Goal: Entertainment & Leisure: Browse casually

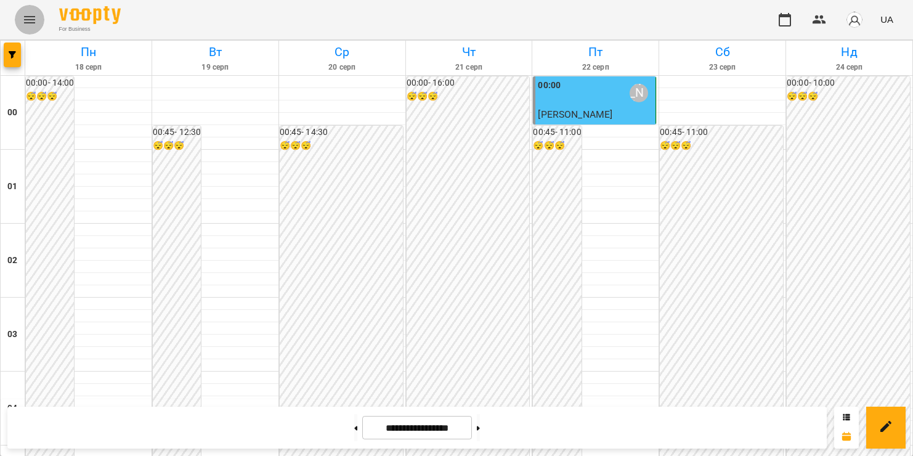
click at [28, 22] on icon "Menu" at bounding box center [29, 19] width 11 height 7
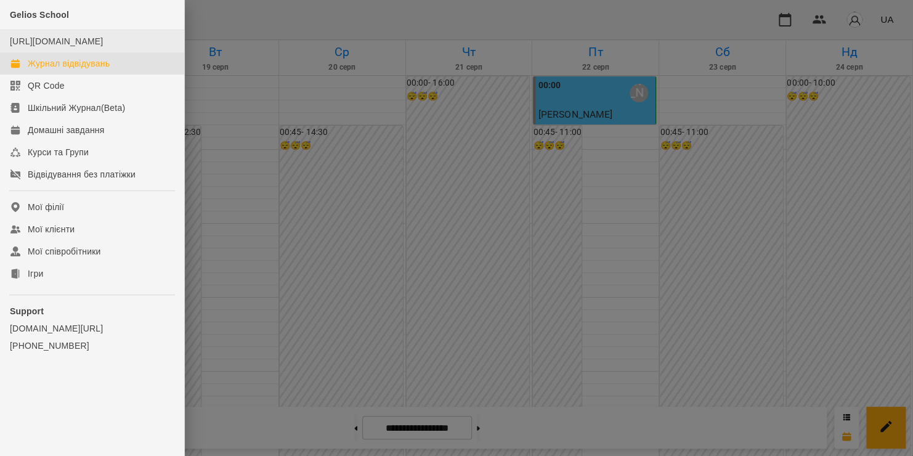
scroll to position [1388, 0]
click at [57, 281] on link "Ігри" at bounding box center [92, 274] width 184 height 22
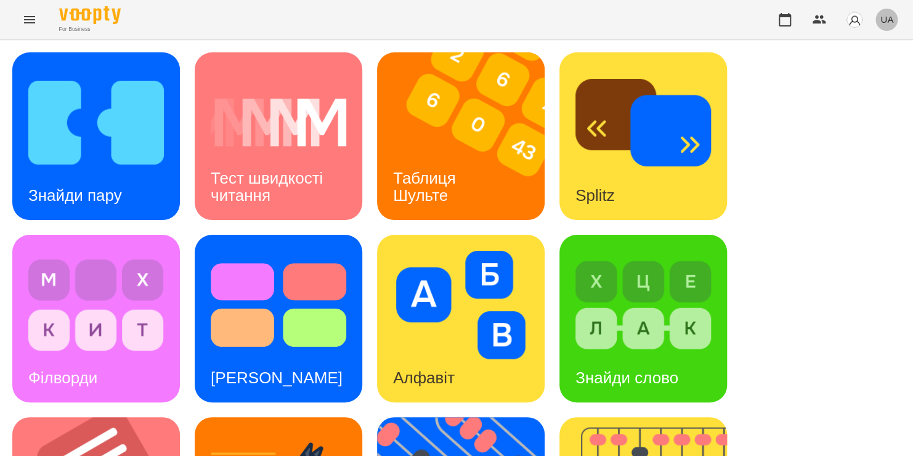
click at [893, 17] on span "UA" at bounding box center [887, 19] width 13 height 13
click at [866, 94] on div "Русский" at bounding box center [864, 92] width 63 height 22
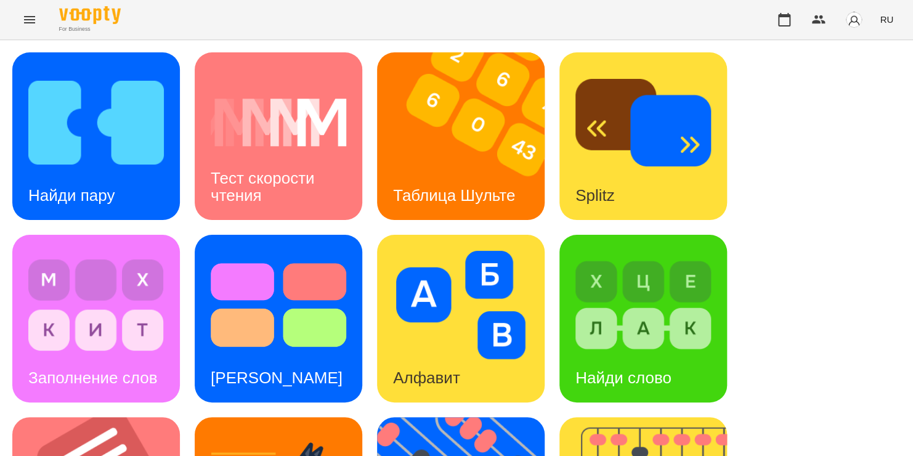
scroll to position [222, 0]
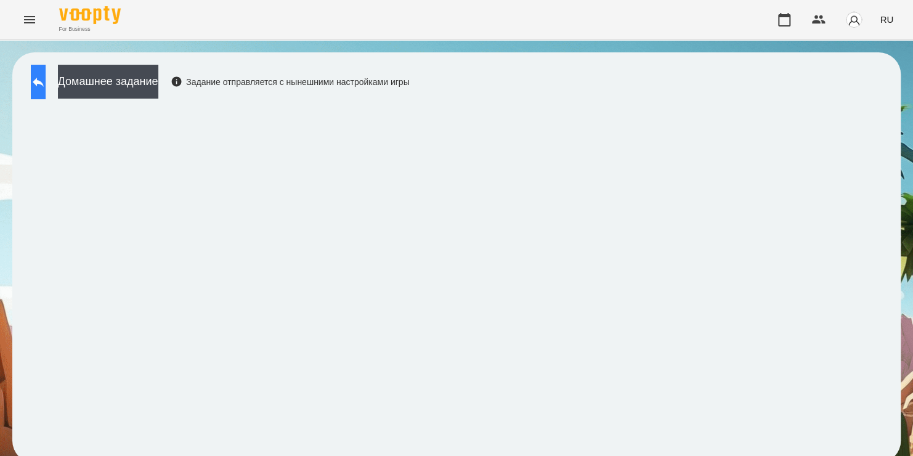
click at [46, 86] on icon at bounding box center [38, 82] width 15 height 15
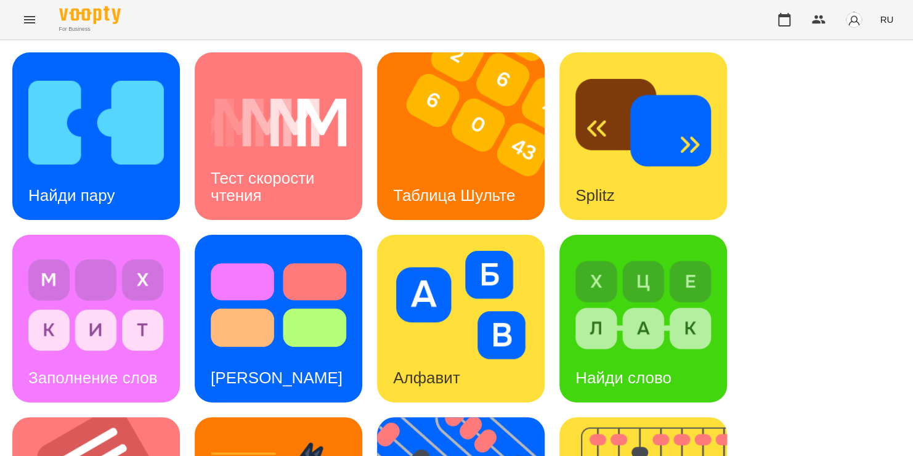
scroll to position [404, 0]
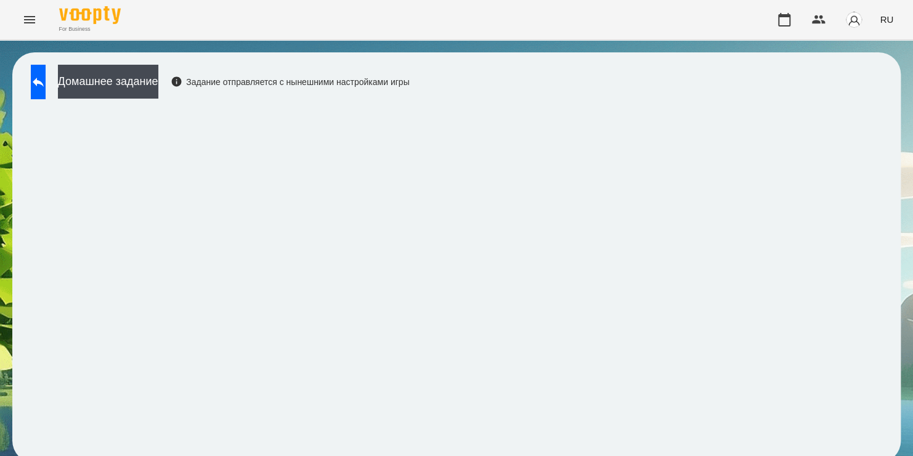
click at [30, 75] on div "Домашнее задание Задание отправляется с нынешними настройками игры" at bounding box center [217, 85] width 385 height 41
click at [43, 81] on icon at bounding box center [38, 82] width 15 height 15
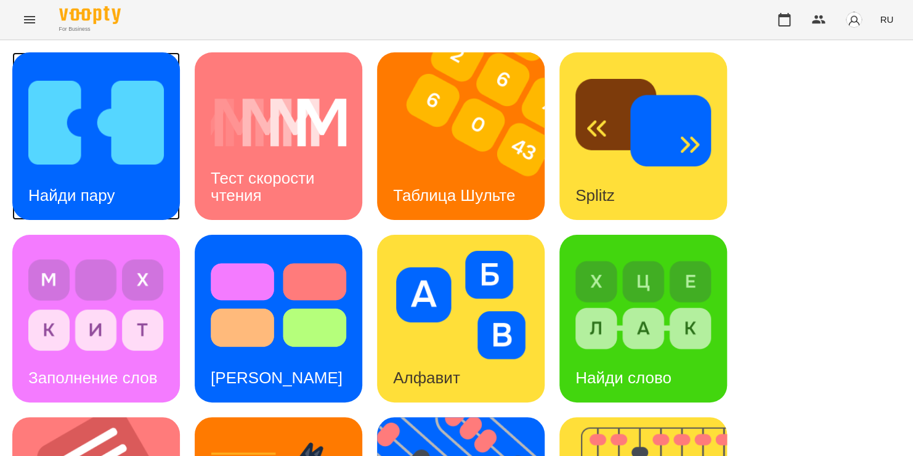
click at [112, 145] on img at bounding box center [96, 122] width 136 height 108
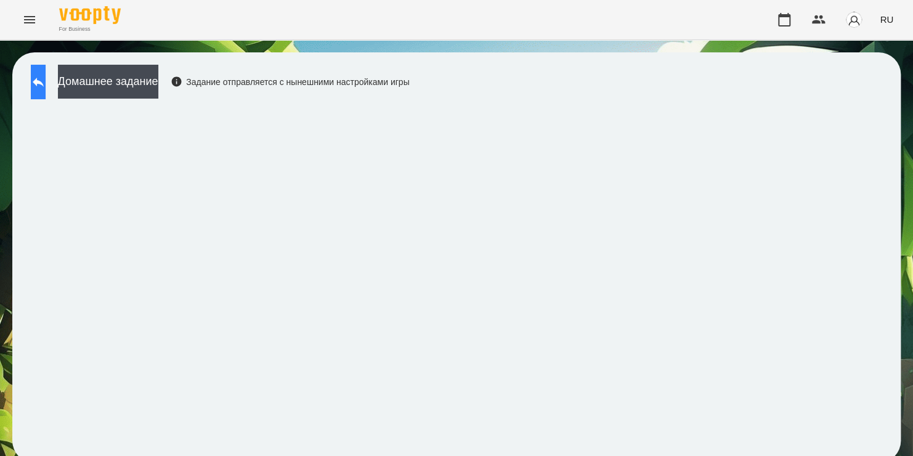
click at [35, 71] on button at bounding box center [38, 82] width 15 height 35
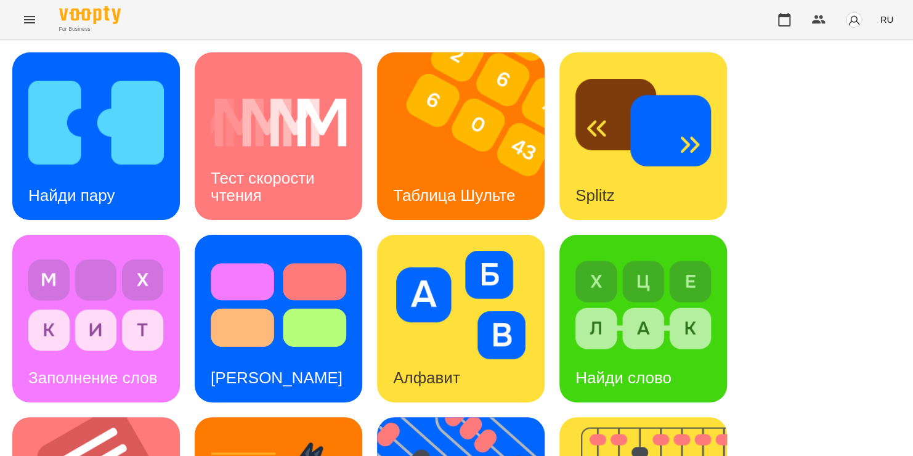
scroll to position [451, 0]
